Goal: Information Seeking & Learning: Learn about a topic

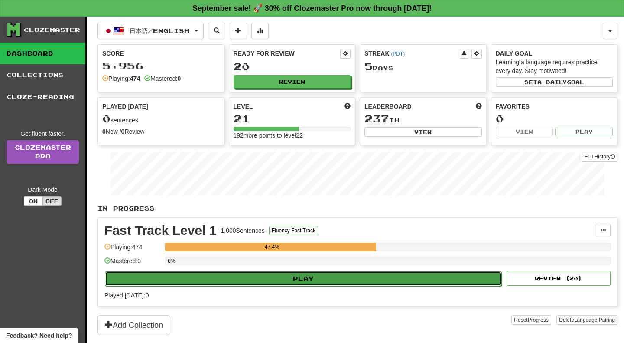
click at [307, 278] on button "Play" at bounding box center [303, 278] width 397 height 15
select select "**"
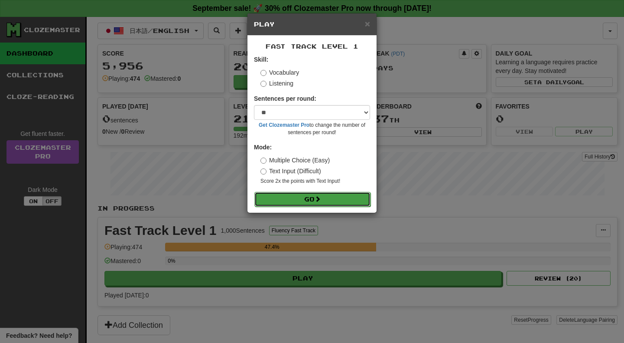
click at [313, 206] on button "Go" at bounding box center [313, 199] width 116 height 15
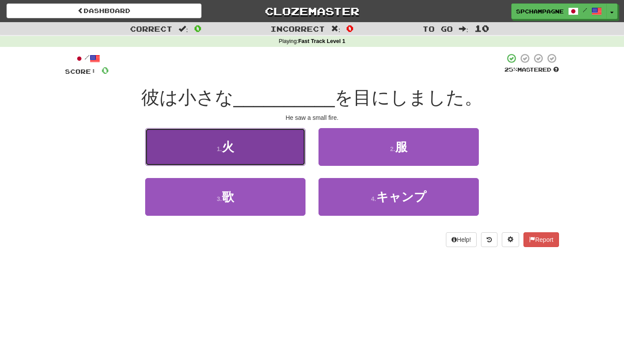
click at [254, 146] on button "1 . 火" at bounding box center [225, 147] width 160 height 38
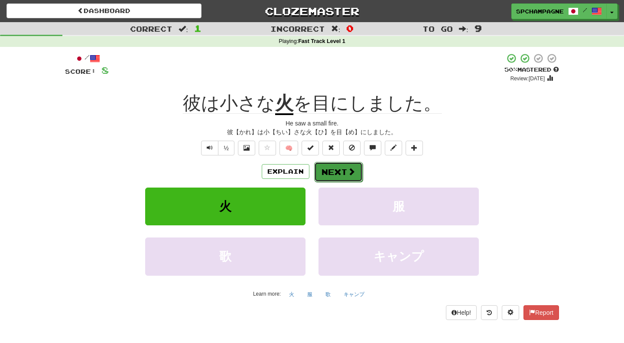
click at [334, 171] on button "Next" at bounding box center [338, 172] width 49 height 20
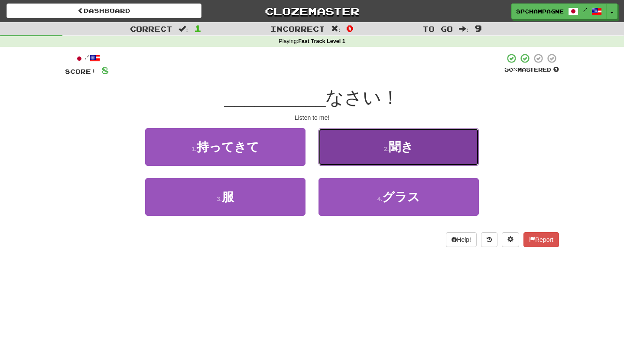
click at [366, 146] on button "2 . 聞き" at bounding box center [399, 147] width 160 height 38
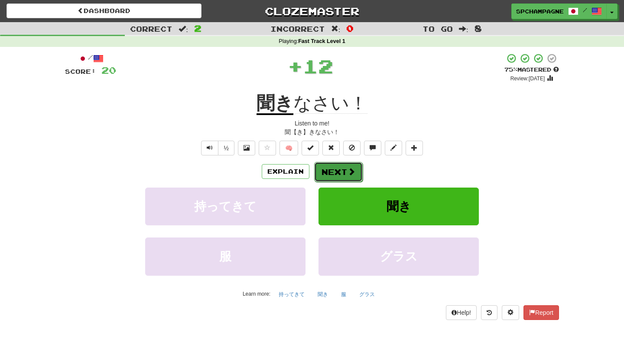
click at [340, 169] on button "Next" at bounding box center [338, 172] width 49 height 20
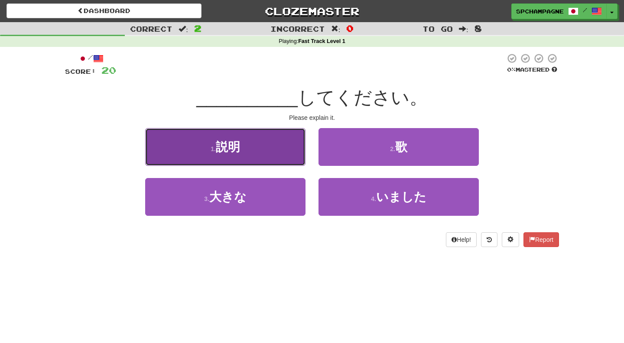
click at [256, 145] on button "1 . 説明" at bounding box center [225, 147] width 160 height 38
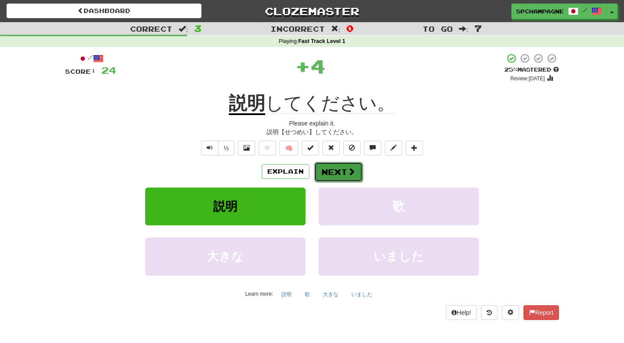
click at [337, 170] on button "Next" at bounding box center [338, 172] width 49 height 20
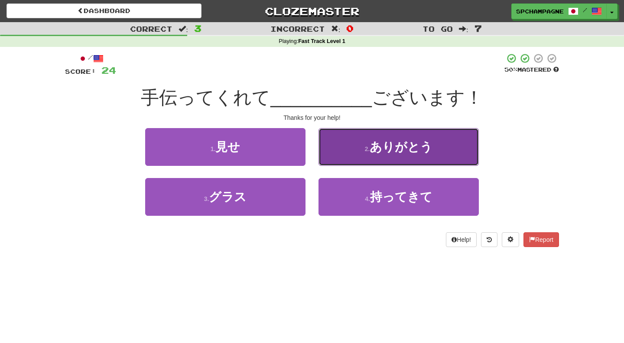
click at [390, 157] on button "2 . ありがとう" at bounding box center [399, 147] width 160 height 38
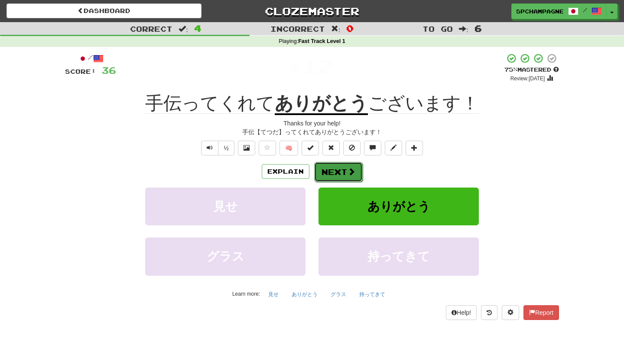
click at [346, 170] on button "Next" at bounding box center [338, 172] width 49 height 20
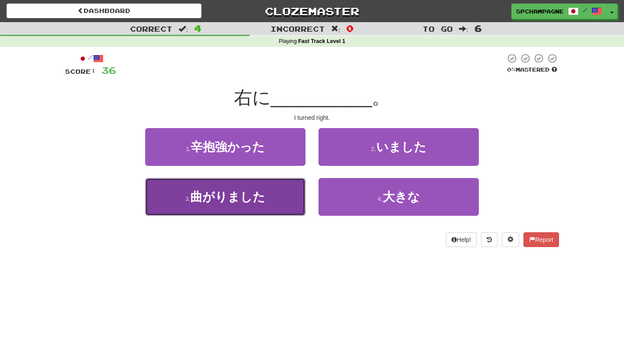
click at [284, 197] on button "3 . 曲がりました" at bounding box center [225, 197] width 160 height 38
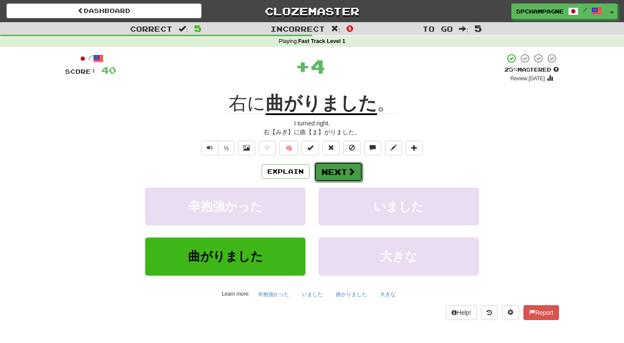
click at [340, 171] on button "Next" at bounding box center [338, 172] width 49 height 20
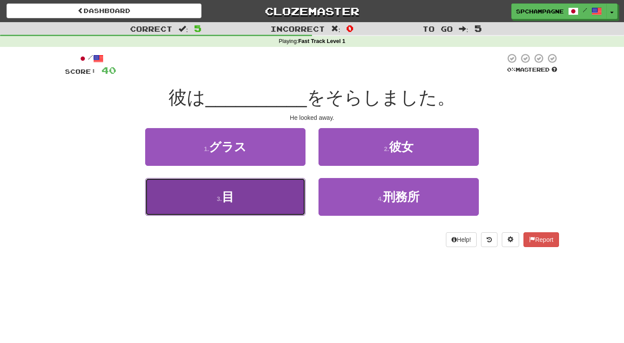
click at [224, 200] on span "目" at bounding box center [228, 196] width 12 height 13
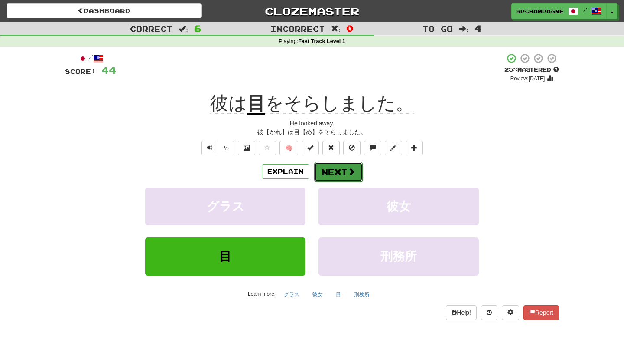
click at [345, 170] on button "Next" at bounding box center [338, 172] width 49 height 20
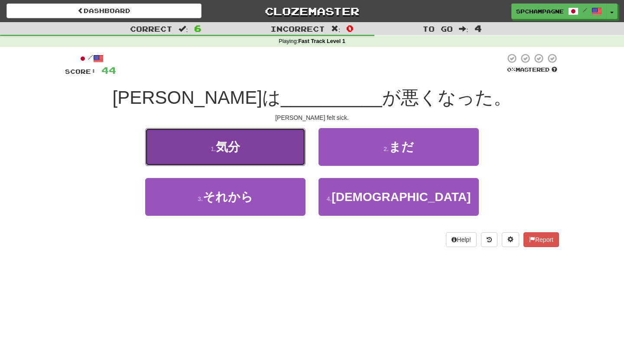
click at [235, 146] on span "気分" at bounding box center [228, 146] width 24 height 13
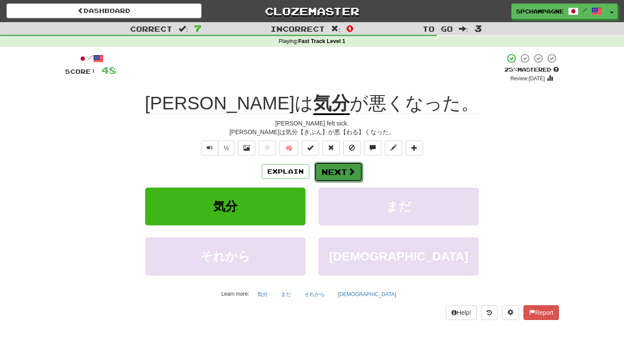
click at [344, 172] on button "Next" at bounding box center [338, 172] width 49 height 20
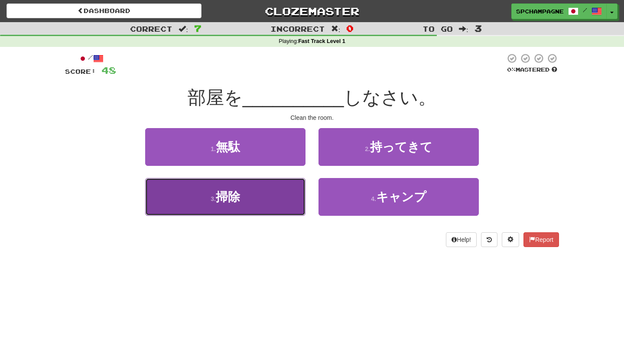
click at [257, 194] on button "3 . 掃除" at bounding box center [225, 197] width 160 height 38
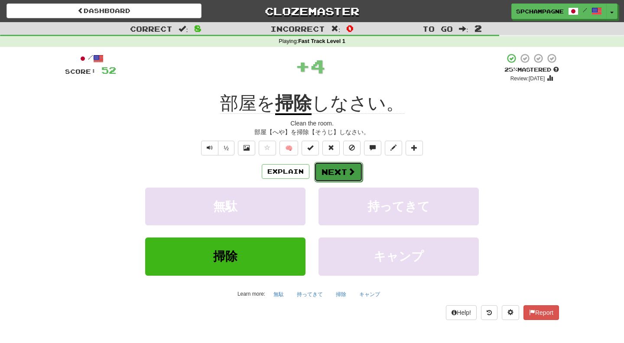
click at [348, 173] on span at bounding box center [352, 171] width 8 height 8
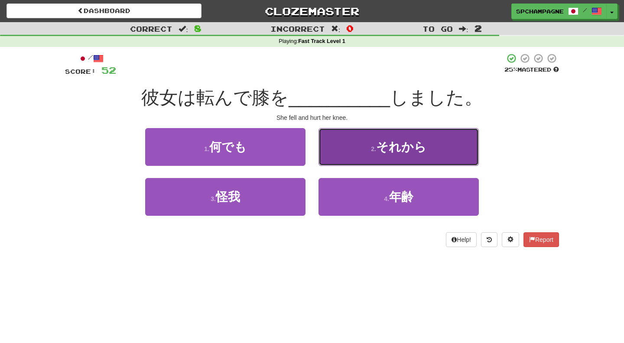
click at [385, 141] on span "それから" at bounding box center [401, 146] width 50 height 13
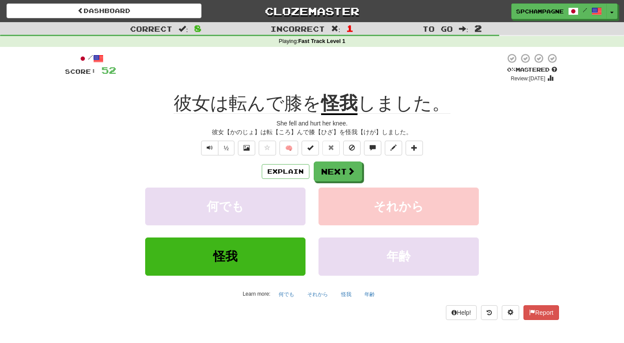
click at [555, 117] on div "/ Score: 52 0 % Mastered Review: 2025-09-16 彼女は転んで膝を 怪我 しました。 She fell and hurt…" at bounding box center [312, 186] width 494 height 266
click at [228, 147] on button "½" at bounding box center [226, 147] width 16 height 15
click at [542, 309] on button "Report" at bounding box center [542, 312] width 36 height 15
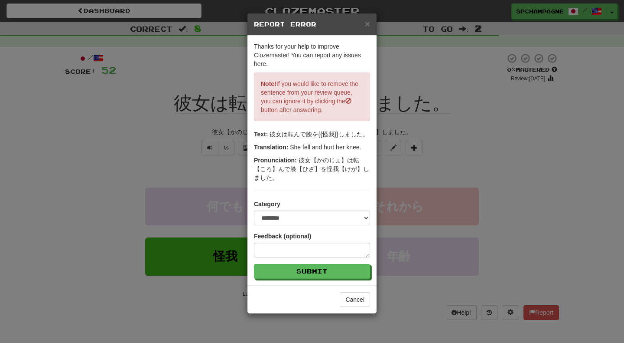
click at [566, 209] on div "**********" at bounding box center [312, 171] width 624 height 343
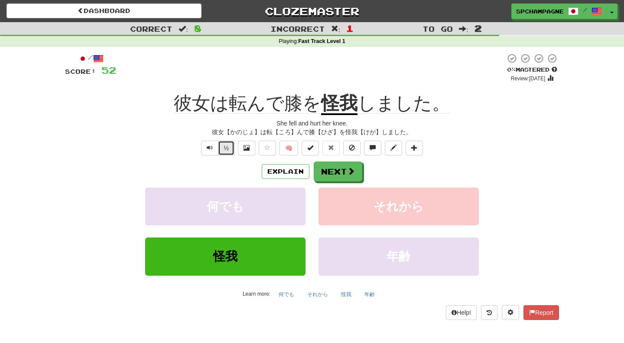
click at [227, 147] on button "½" at bounding box center [226, 147] width 16 height 15
click at [333, 168] on button "Next" at bounding box center [338, 172] width 49 height 20
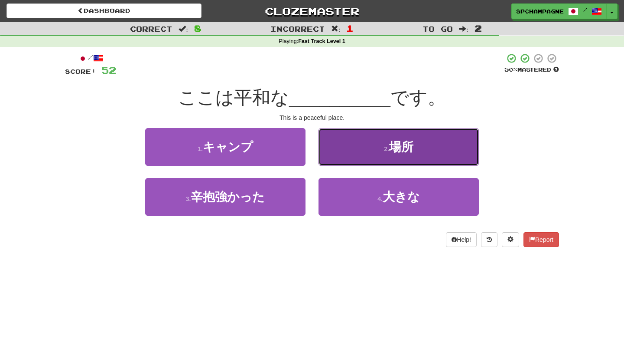
click at [398, 149] on span "場所" at bounding box center [401, 146] width 24 height 13
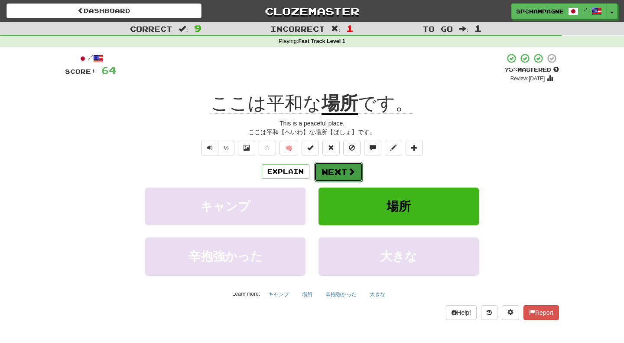
click at [345, 169] on button "Next" at bounding box center [338, 172] width 49 height 20
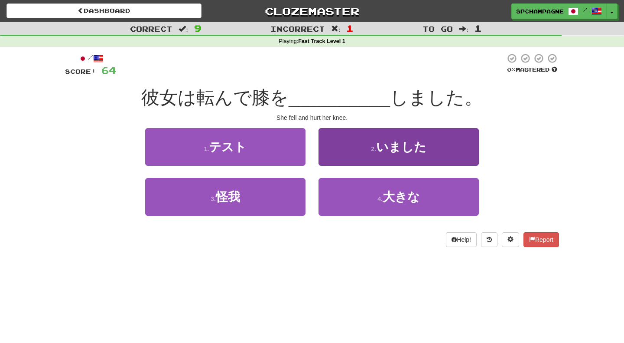
scroll to position [0, 0]
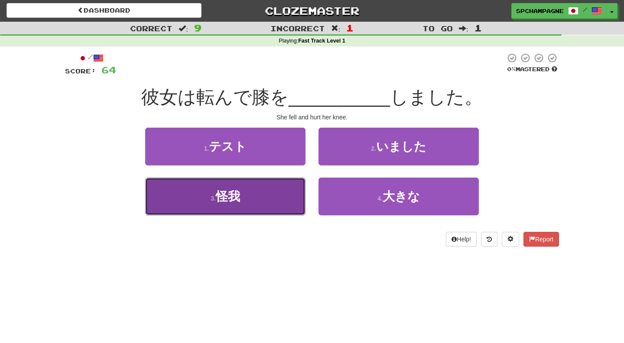
click at [222, 196] on span "怪我" at bounding box center [228, 195] width 24 height 13
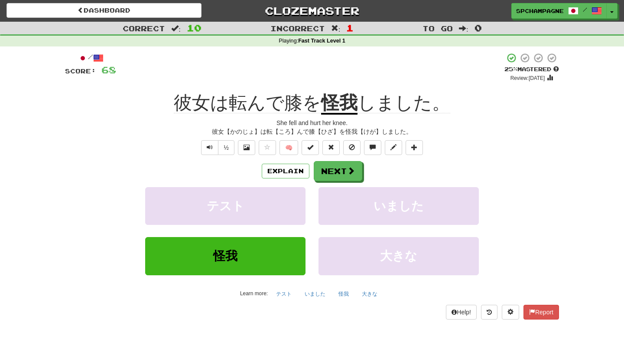
click at [219, 132] on div "彼女【かのじょ】は転【ころ】んで膝【ひざ】を怪我【けが】しました。" at bounding box center [312, 131] width 494 height 9
click at [210, 149] on span "Text-to-speech controls" at bounding box center [210, 147] width 6 height 6
click at [550, 172] on div "Explain Next" at bounding box center [312, 171] width 494 height 20
click at [352, 170] on span at bounding box center [352, 171] width 8 height 8
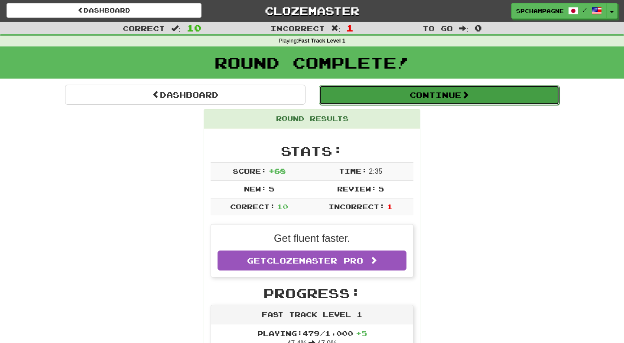
click at [434, 95] on button "Continue" at bounding box center [439, 95] width 241 height 20
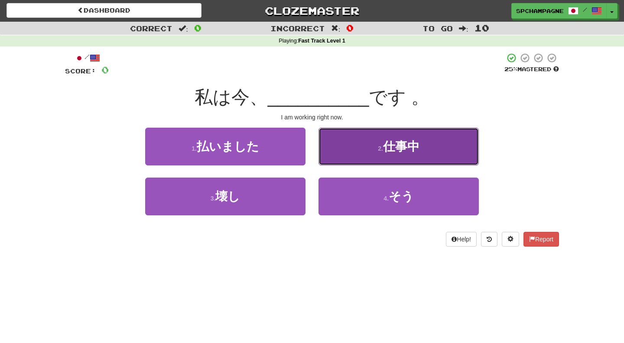
click at [386, 145] on span "仕事中" at bounding box center [401, 146] width 36 height 13
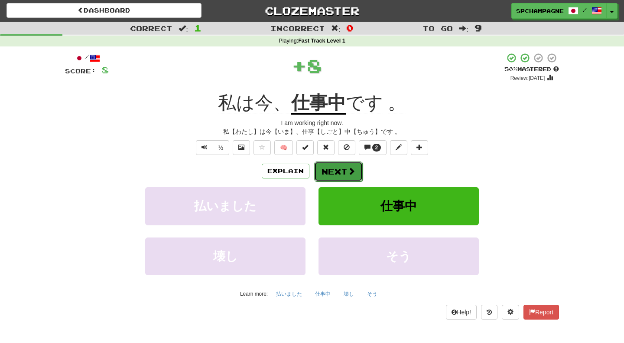
click at [352, 174] on span at bounding box center [352, 171] width 8 height 8
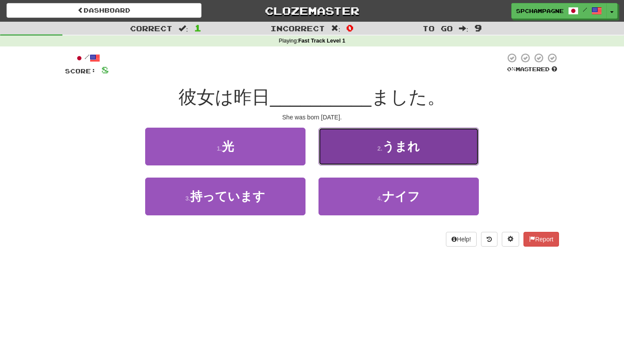
click at [391, 148] on span "うまれ" at bounding box center [401, 146] width 38 height 13
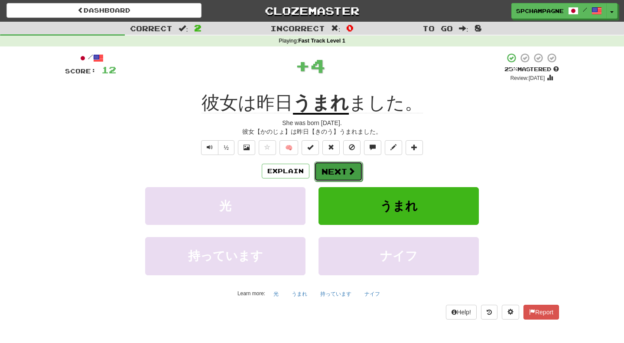
click at [340, 171] on button "Next" at bounding box center [338, 171] width 49 height 20
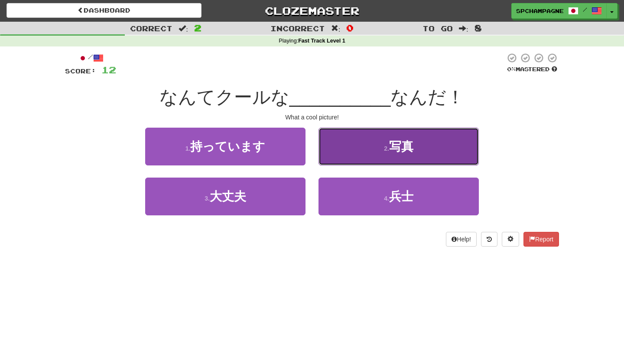
click at [418, 144] on button "2 . 写真" at bounding box center [399, 146] width 160 height 38
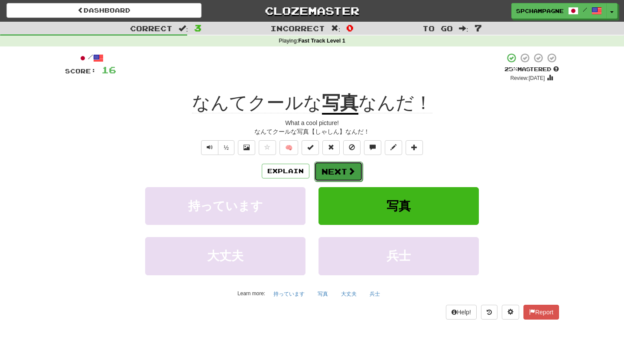
click at [339, 170] on button "Next" at bounding box center [338, 171] width 49 height 20
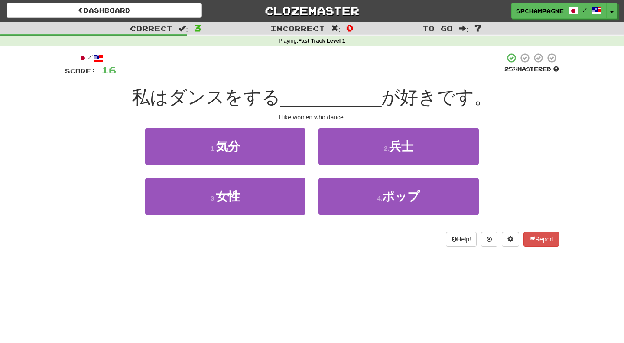
click at [299, 297] on div "Dashboard Clozemaster spchampagne / Toggle Dropdown Dashboard Leaderboard Activ…" at bounding box center [312, 171] width 624 height 343
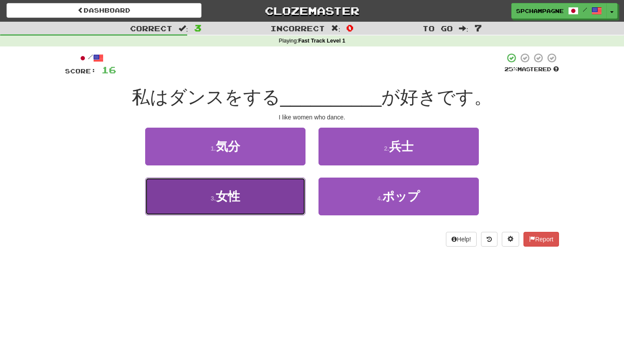
click at [229, 193] on span "女性" at bounding box center [228, 195] width 24 height 13
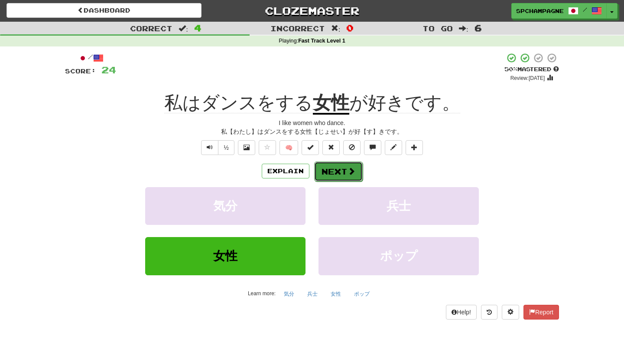
click at [331, 168] on button "Next" at bounding box center [338, 171] width 49 height 20
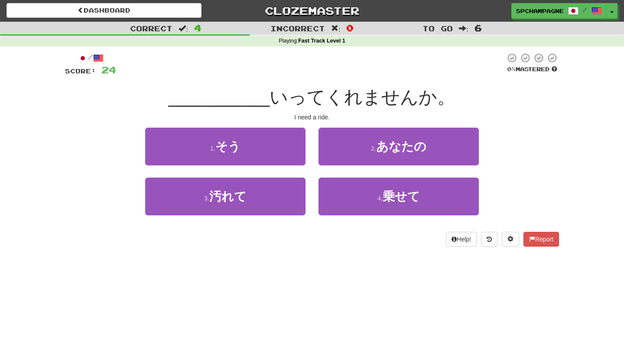
click at [422, 277] on div "Dashboard Clozemaster spchampagne / Toggle Dropdown Dashboard Leaderboard Activ…" at bounding box center [312, 171] width 624 height 343
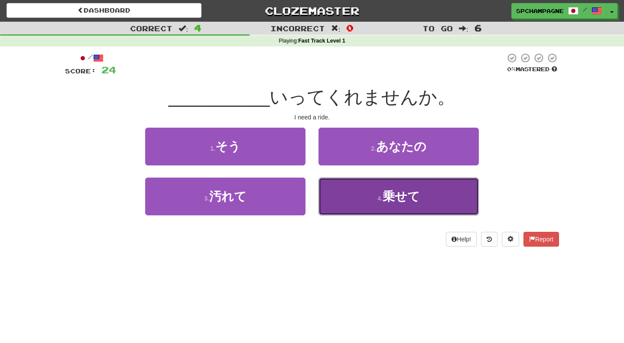
click at [389, 199] on span "乗せて" at bounding box center [401, 195] width 37 height 13
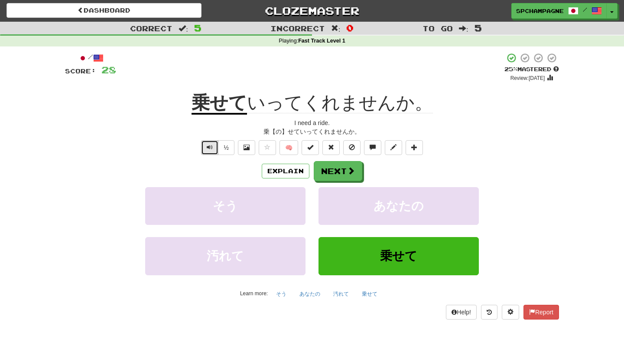
click at [211, 147] on span "Text-to-speech controls" at bounding box center [210, 147] width 6 height 6
click at [331, 171] on button "Next" at bounding box center [338, 171] width 49 height 20
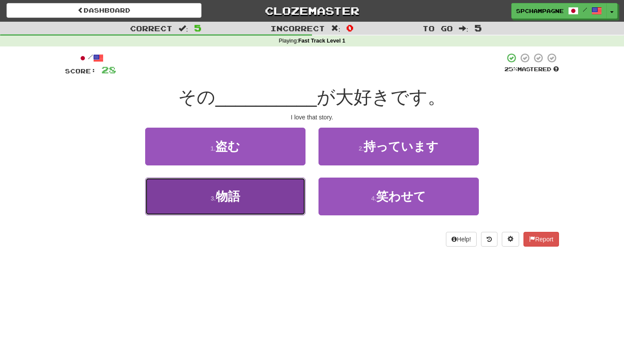
click at [236, 196] on span "物語" at bounding box center [228, 195] width 24 height 13
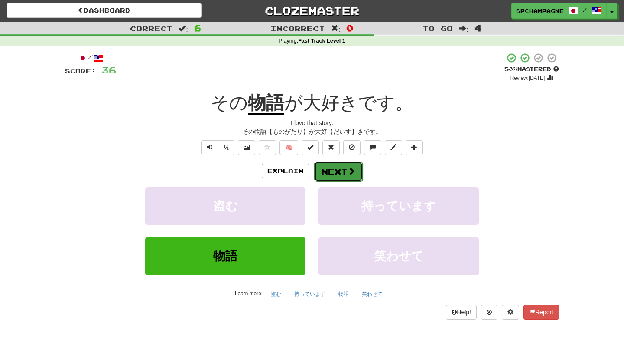
click at [343, 169] on button "Next" at bounding box center [338, 171] width 49 height 20
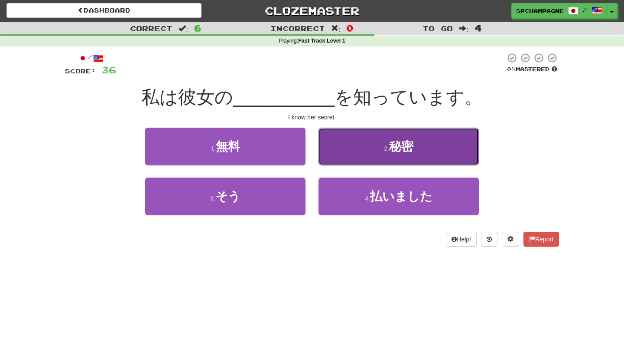
click at [397, 147] on span "秘密" at bounding box center [401, 146] width 24 height 13
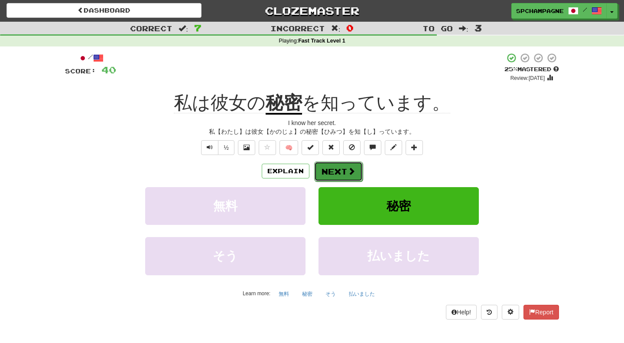
click at [352, 168] on span at bounding box center [352, 171] width 8 height 8
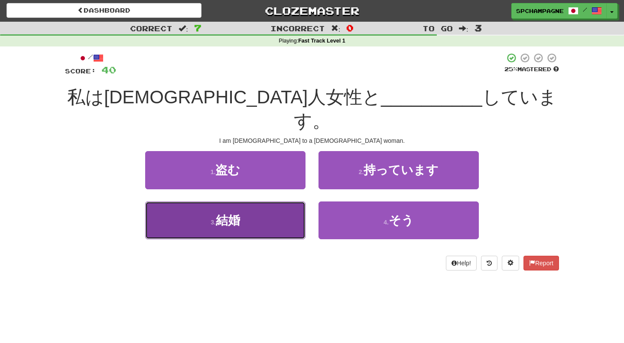
click at [272, 201] on button "3 . 結婚" at bounding box center [225, 220] width 160 height 38
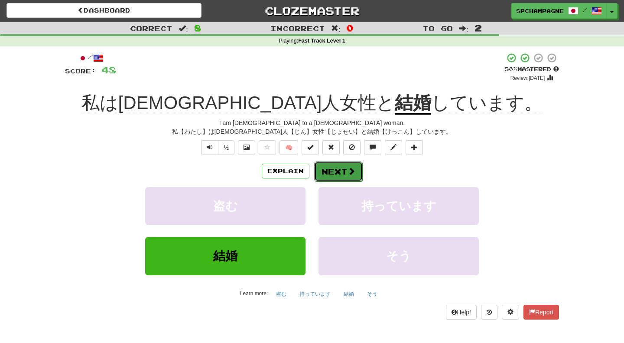
click at [340, 171] on button "Next" at bounding box center [338, 171] width 49 height 20
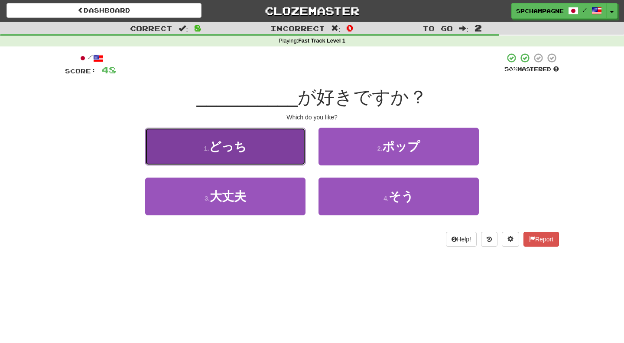
click at [288, 153] on button "1 . どっち" at bounding box center [225, 146] width 160 height 38
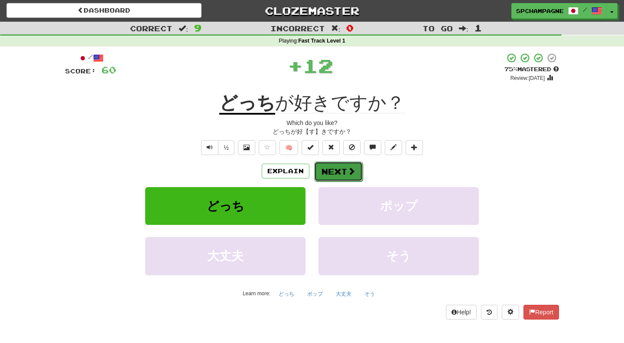
click at [348, 169] on span at bounding box center [352, 171] width 8 height 8
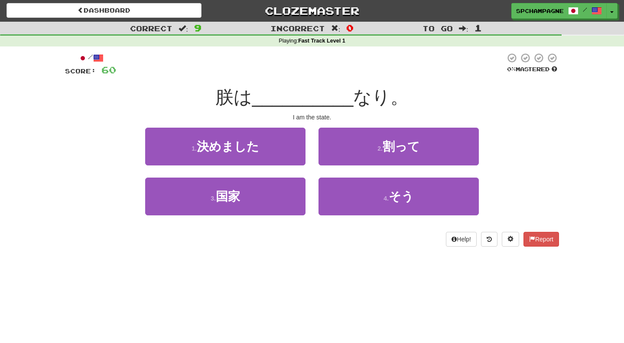
click at [536, 110] on div "/ Score: 60 0 % Mastered 朕は __________ なり。 I am the state. 1 . 決めました 2 . 割って 3 …" at bounding box center [312, 149] width 494 height 194
click at [285, 280] on div "Dashboard Clozemaster spchampagne / Toggle Dropdown Dashboard Leaderboard Activ…" at bounding box center [312, 171] width 624 height 343
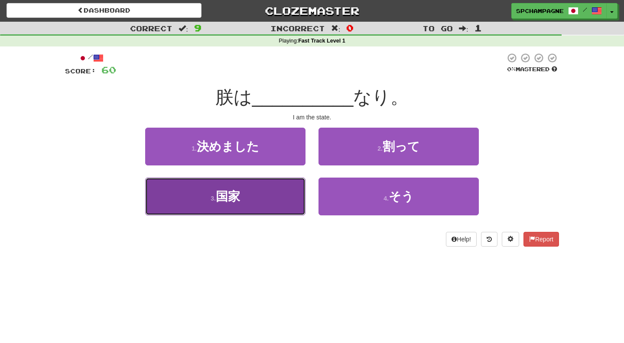
click at [238, 198] on span "国家" at bounding box center [228, 195] width 24 height 13
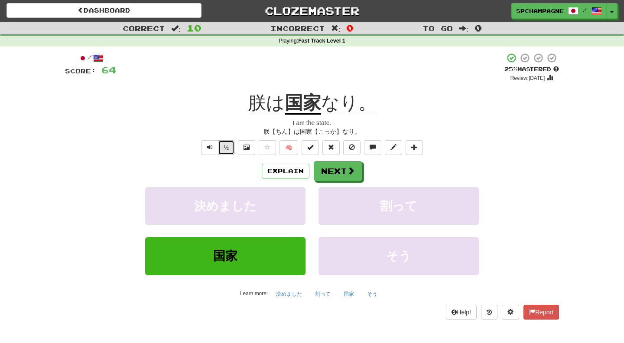
click at [227, 150] on button "½" at bounding box center [226, 147] width 16 height 15
click at [348, 169] on span at bounding box center [352, 171] width 8 height 8
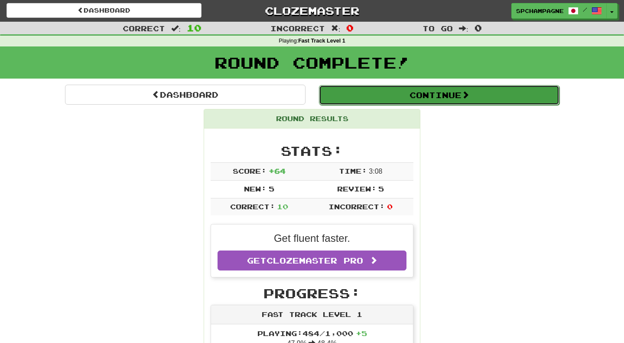
click at [461, 93] on button "Continue" at bounding box center [439, 95] width 241 height 20
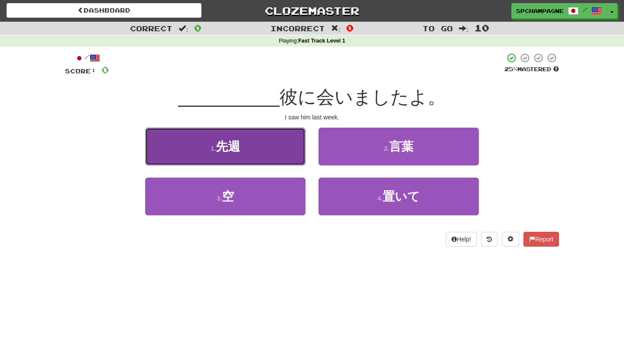
click at [244, 149] on button "1 . 先週" at bounding box center [225, 146] width 160 height 38
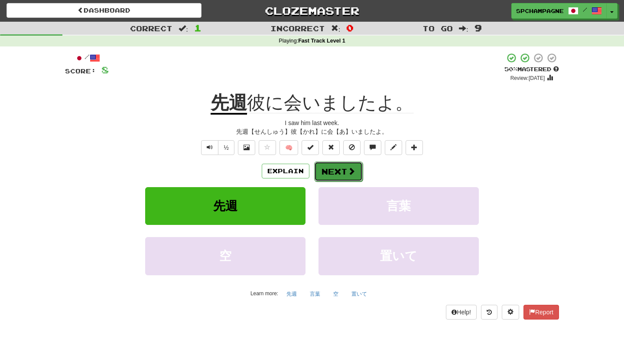
click at [336, 169] on button "Next" at bounding box center [338, 171] width 49 height 20
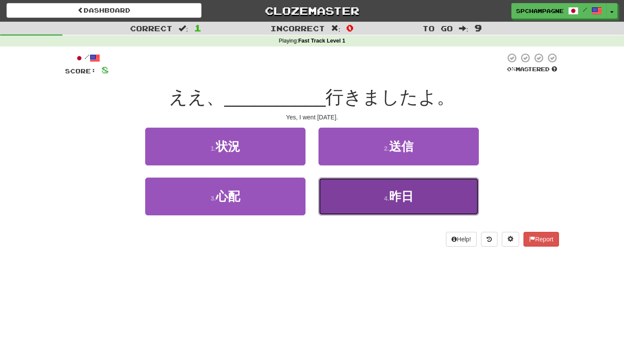
click at [389, 196] on small "4 ." at bounding box center [386, 198] width 5 height 7
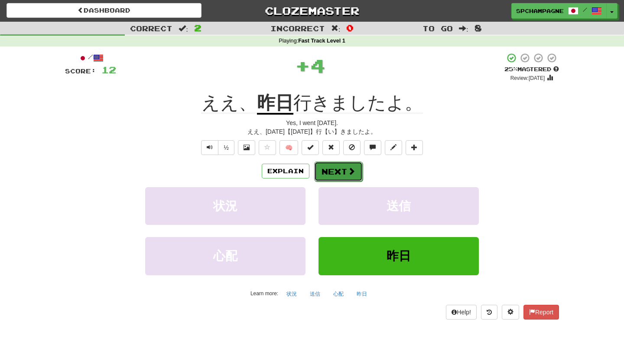
click at [337, 170] on button "Next" at bounding box center [338, 171] width 49 height 20
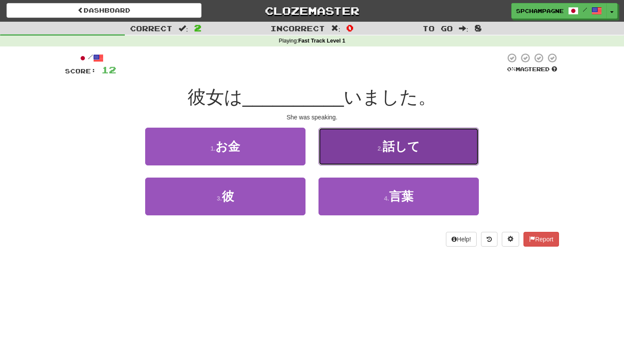
click at [369, 148] on button "2 . 話して" at bounding box center [399, 146] width 160 height 38
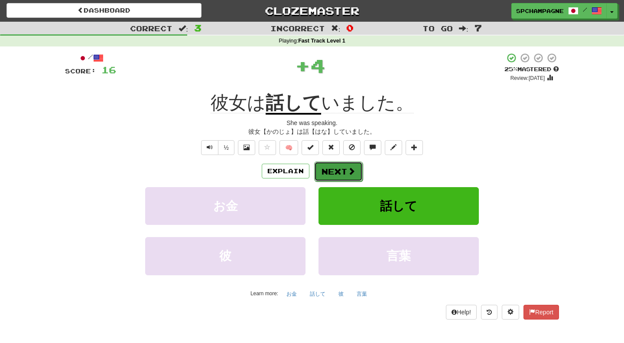
click at [347, 169] on button "Next" at bounding box center [338, 171] width 49 height 20
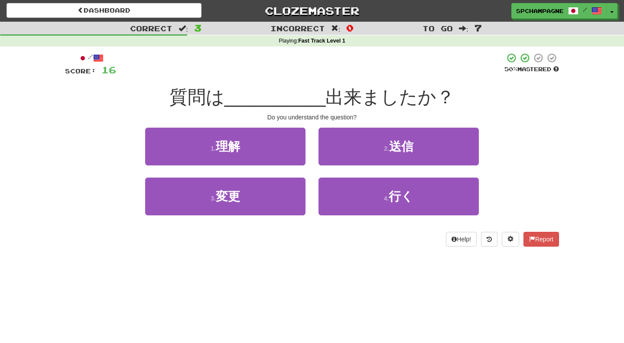
click at [283, 280] on div "Dashboard Clozemaster spchampagne / Toggle Dropdown Dashboard Leaderboard Activ…" at bounding box center [312, 171] width 624 height 343
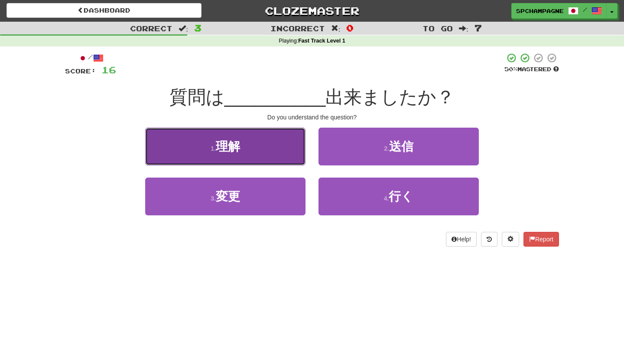
click at [224, 146] on span "理解" at bounding box center [228, 146] width 24 height 13
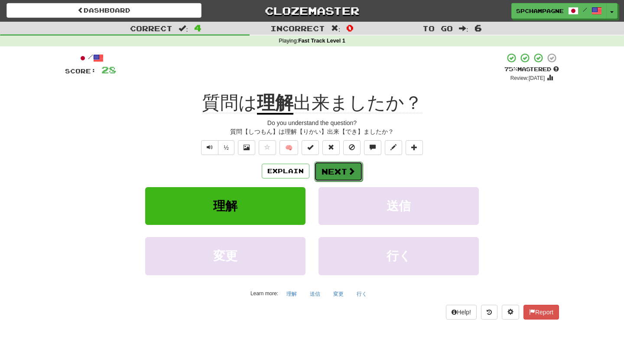
click at [333, 168] on button "Next" at bounding box center [338, 171] width 49 height 20
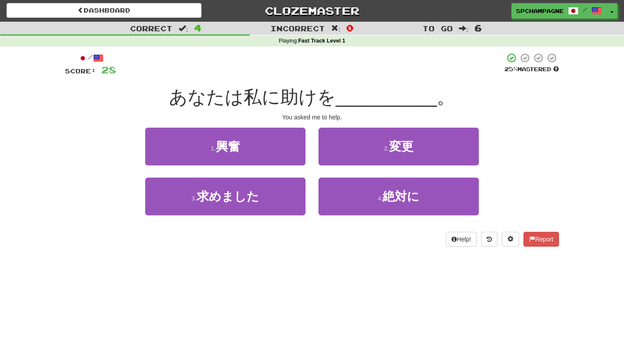
click at [263, 268] on div "Dashboard Clozemaster spchampagne / Toggle Dropdown Dashboard Leaderboard Activ…" at bounding box center [312, 171] width 624 height 343
click at [264, 281] on div "Dashboard Clozemaster spchampagne / Toggle Dropdown Dashboard Leaderboard Activ…" at bounding box center [312, 171] width 624 height 343
click at [162, 267] on div "Dashboard Clozemaster spchampagne / Toggle Dropdown Dashboard Leaderboard Activ…" at bounding box center [312, 171] width 624 height 343
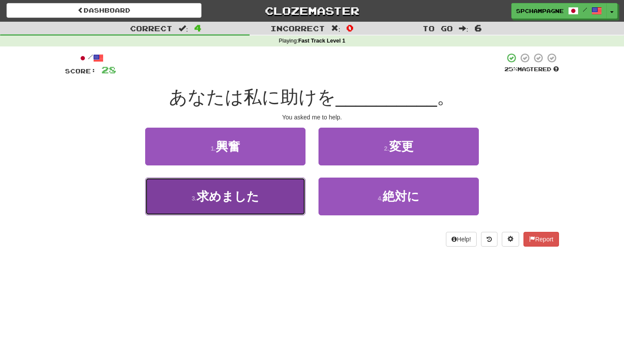
click at [215, 196] on span "求めました" at bounding box center [228, 195] width 62 height 13
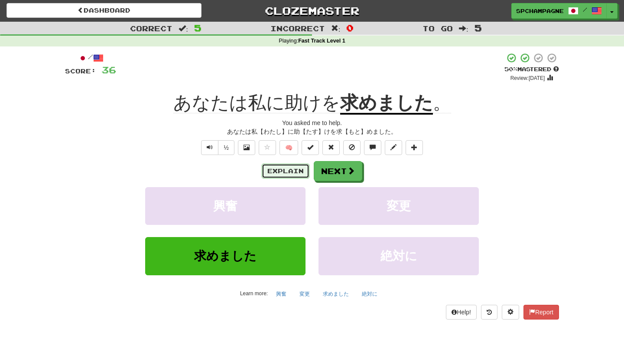
click at [284, 170] on button "Explain" at bounding box center [286, 170] width 48 height 15
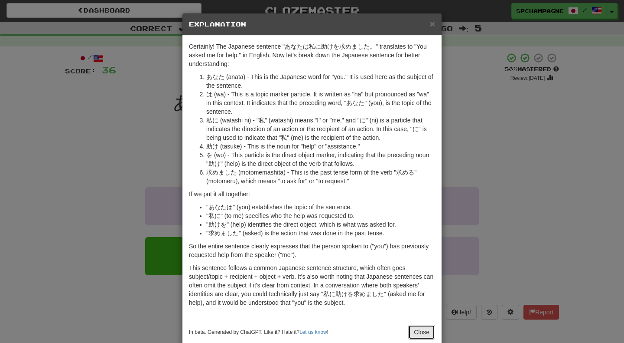
click at [422, 331] on button "Close" at bounding box center [421, 331] width 27 height 15
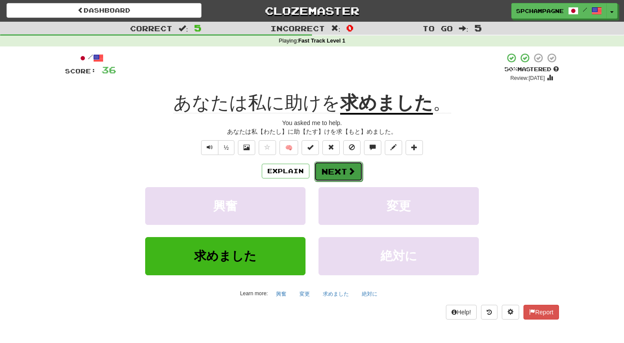
click at [349, 173] on span at bounding box center [352, 171] width 8 height 8
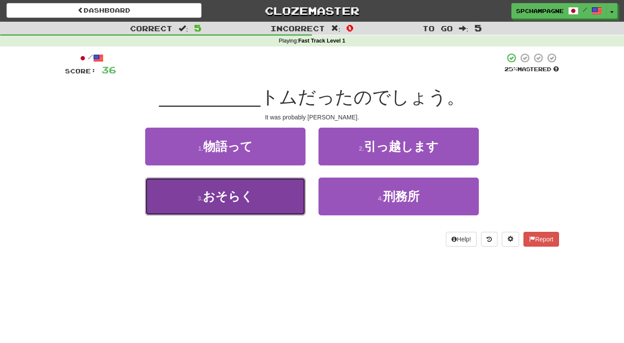
click at [213, 199] on span "おそらく" at bounding box center [228, 195] width 50 height 13
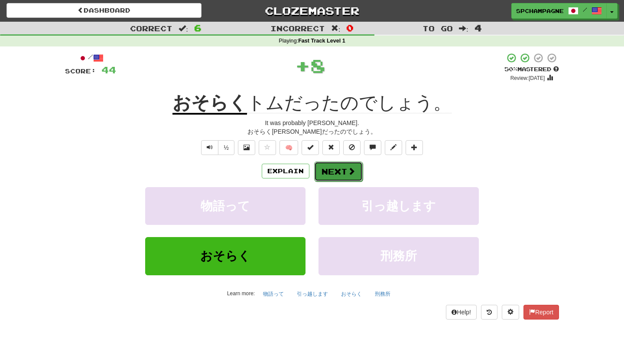
click at [340, 171] on button "Next" at bounding box center [338, 171] width 49 height 20
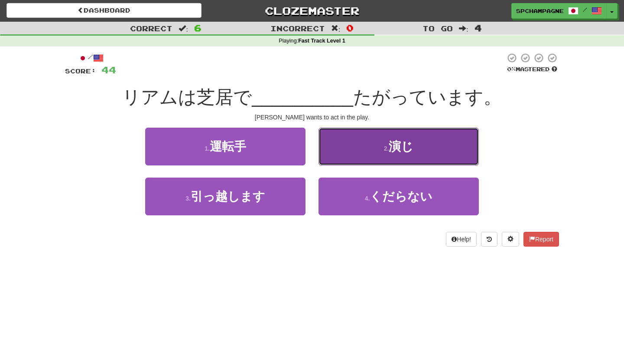
click at [396, 147] on span "演じ" at bounding box center [401, 146] width 25 height 13
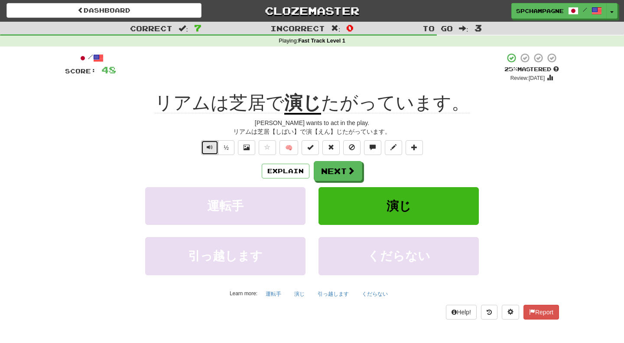
click at [211, 147] on span "Text-to-speech controls" at bounding box center [210, 147] width 6 height 6
click at [343, 170] on button "Next" at bounding box center [338, 171] width 49 height 20
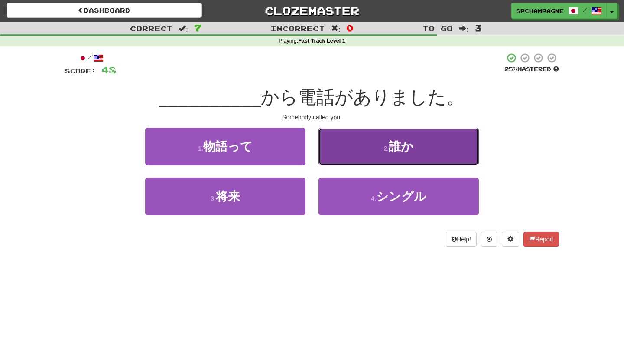
click at [378, 147] on button "2 . 誰か" at bounding box center [399, 146] width 160 height 38
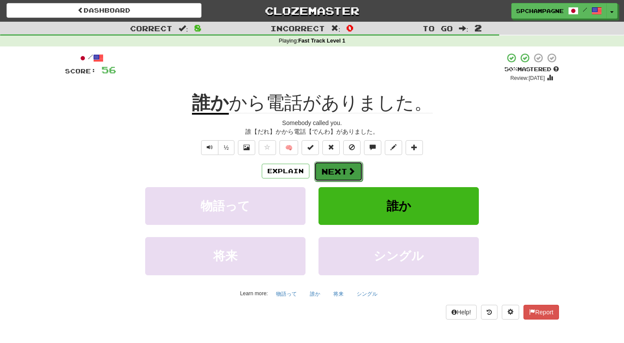
click at [343, 173] on button "Next" at bounding box center [338, 171] width 49 height 20
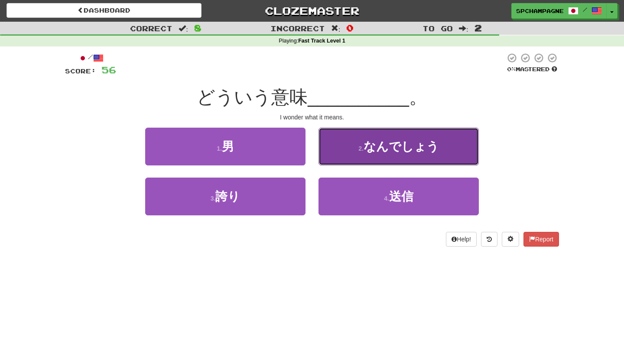
click at [377, 152] on span "なんでしょう" at bounding box center [401, 146] width 75 height 13
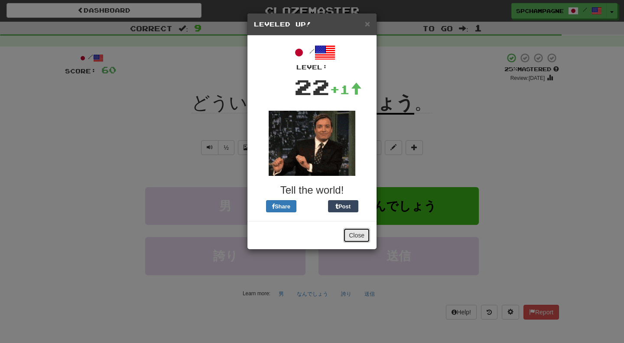
click at [356, 235] on button "Close" at bounding box center [356, 235] width 27 height 15
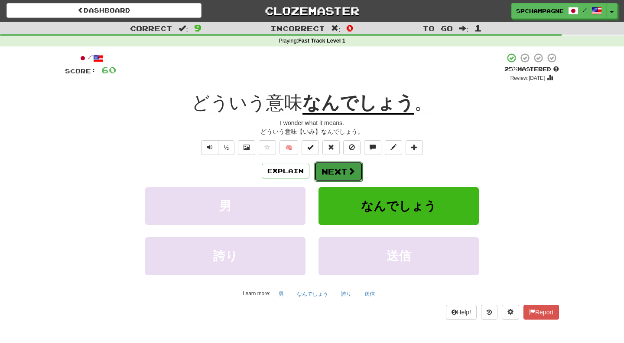
click at [336, 170] on button "Next" at bounding box center [338, 171] width 49 height 20
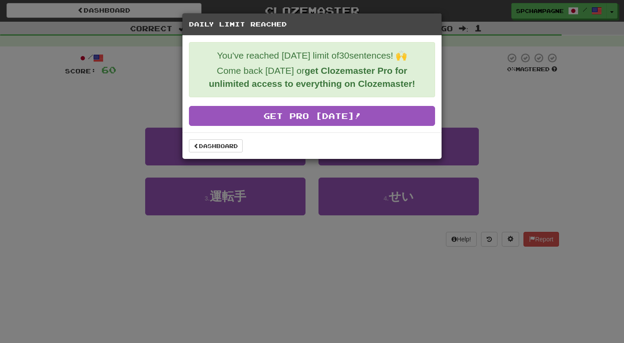
click at [59, 188] on div "Daily Limit Reached You've reached today's limit of 30 sentences! 🙌 Come back t…" at bounding box center [312, 171] width 624 height 343
click at [402, 279] on div "Daily Limit Reached You've reached today's limit of 30 sentences! 🙌 Come back t…" at bounding box center [312, 171] width 624 height 343
click at [215, 147] on link "Dashboard" at bounding box center [216, 145] width 54 height 13
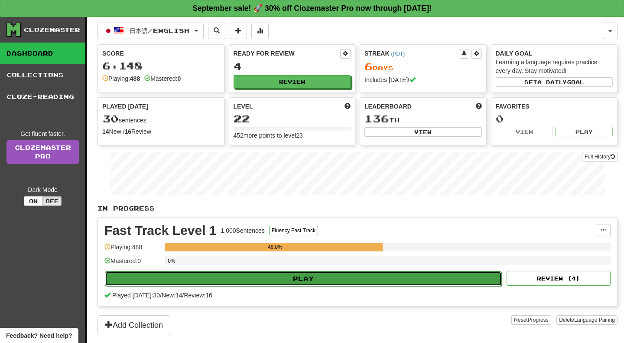
click at [318, 278] on button "Play" at bounding box center [303, 278] width 397 height 15
select select "**"
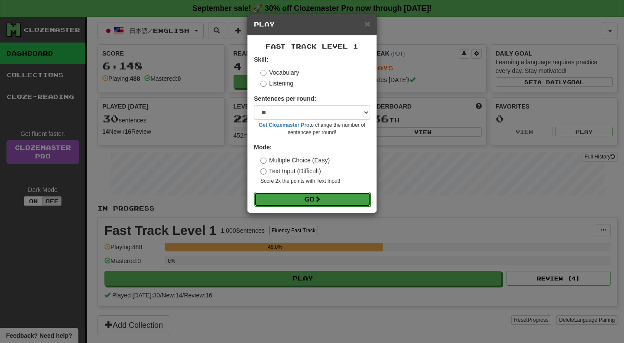
click at [309, 196] on button "Go" at bounding box center [313, 199] width 116 height 15
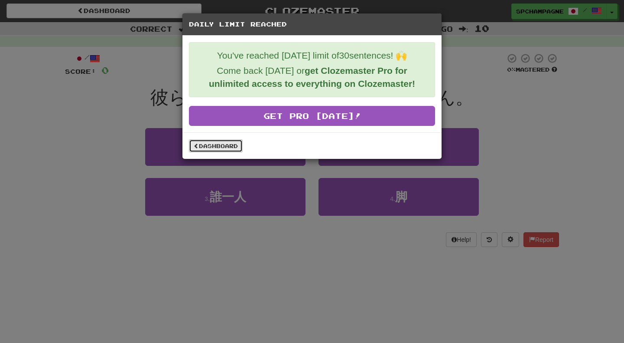
click at [228, 145] on link "Dashboard" at bounding box center [216, 145] width 54 height 13
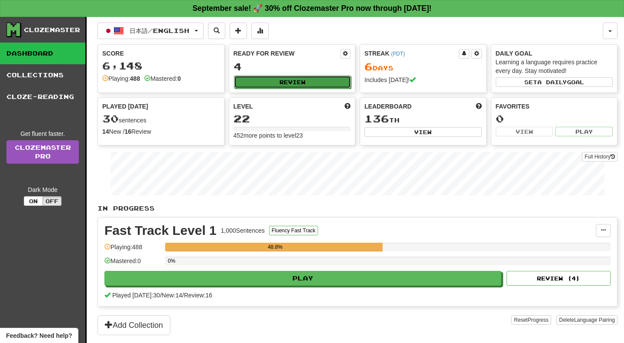
click at [284, 81] on button "Review" at bounding box center [293, 81] width 118 height 13
select select "**"
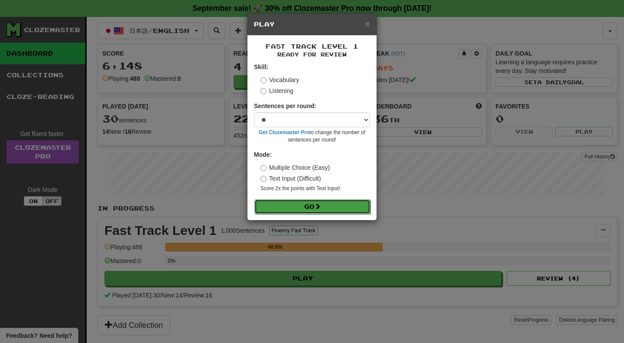
click at [294, 205] on button "Go" at bounding box center [313, 206] width 116 height 15
